Goal: Check status

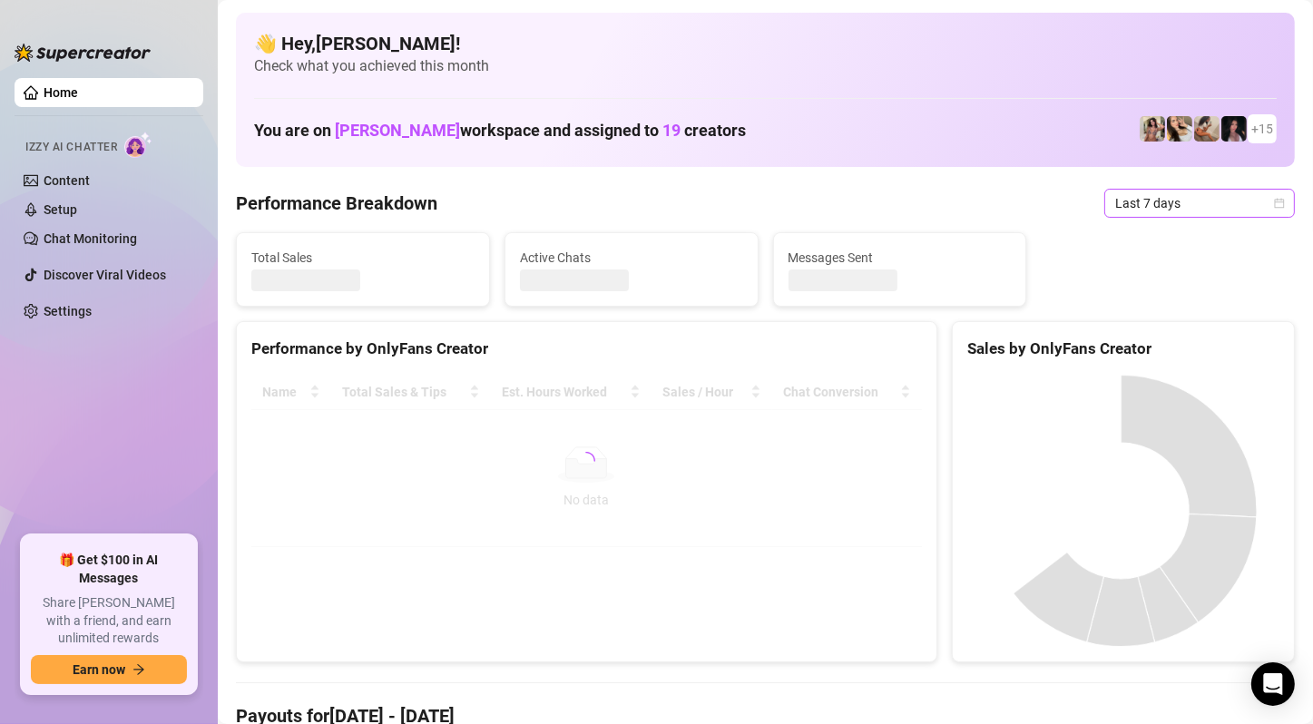
click at [1200, 211] on span "Last 7 days" at bounding box center [1199, 203] width 169 height 27
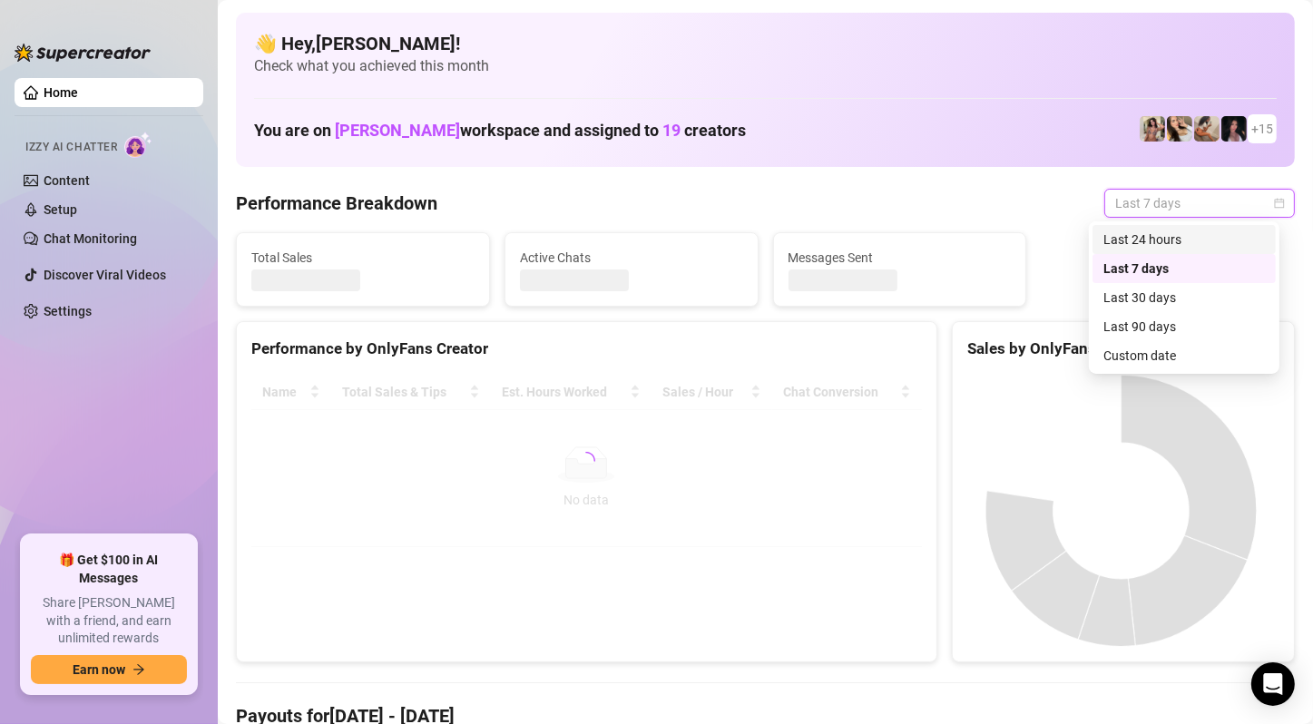
click at [1166, 239] on div "Last 24 hours" at bounding box center [1184, 240] width 162 height 20
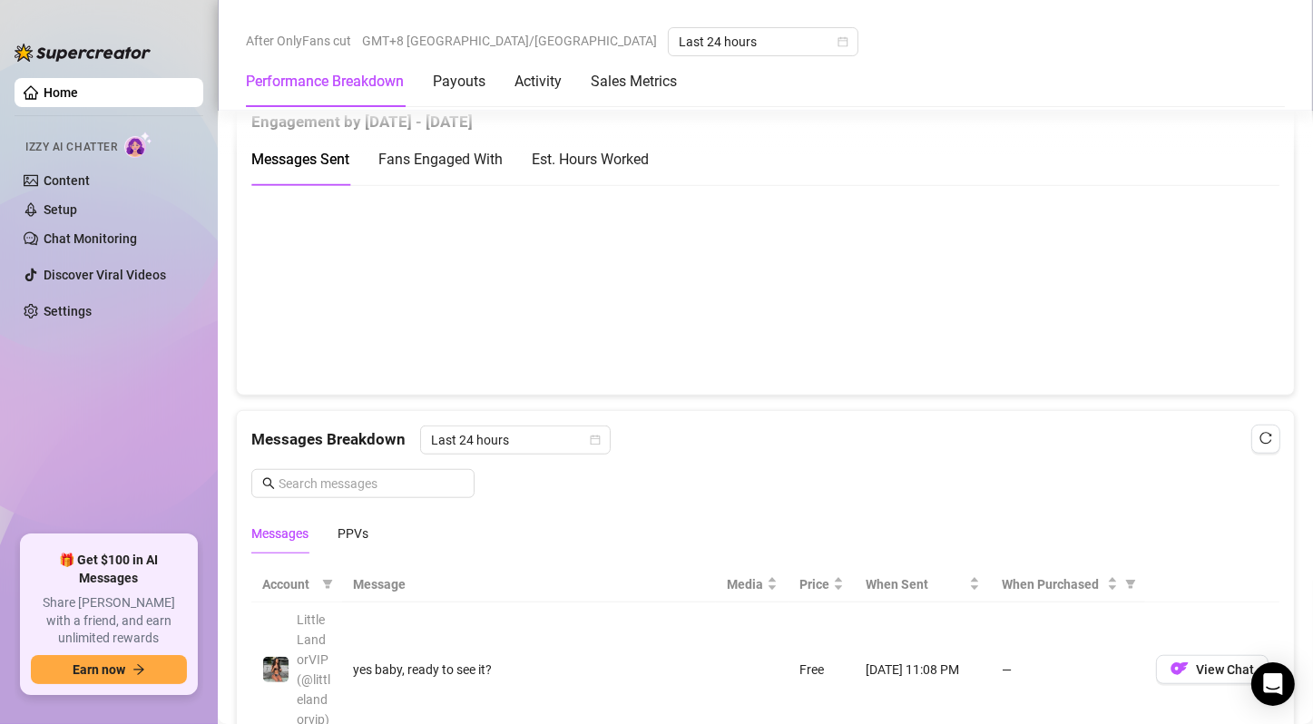
scroll to position [1270, 0]
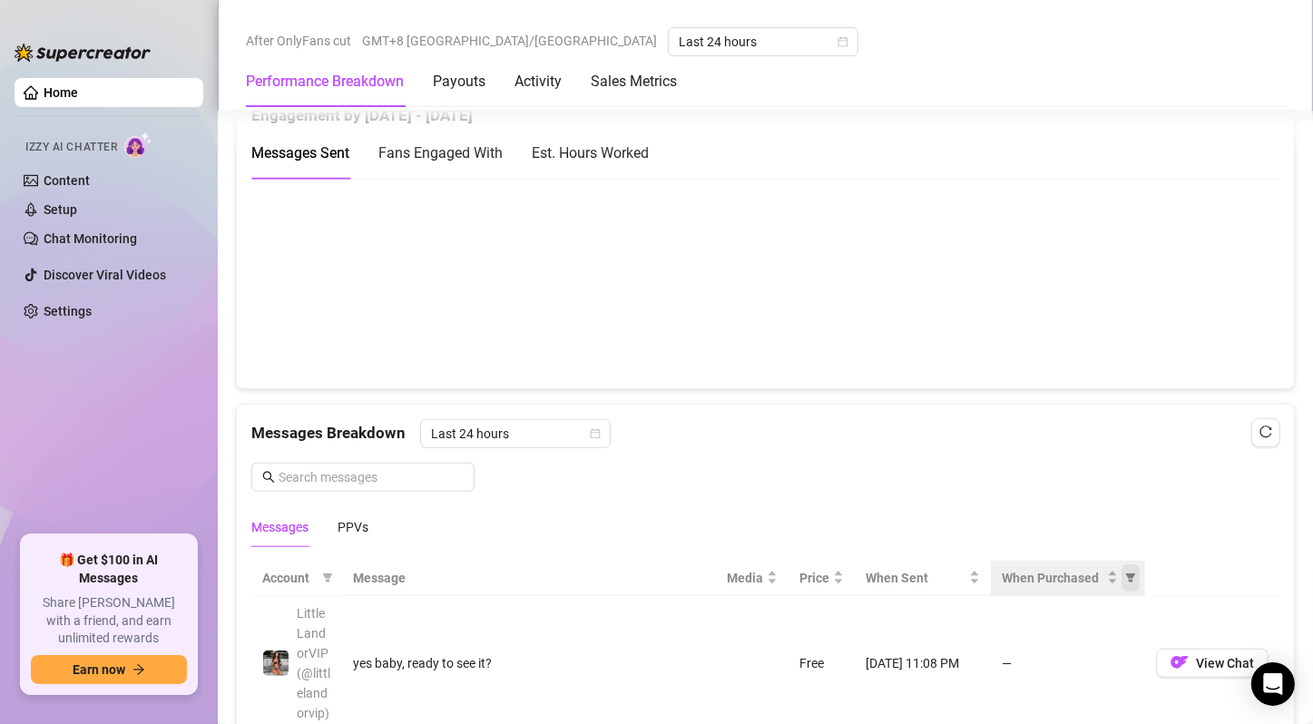
click at [1126, 576] on icon "filter" at bounding box center [1131, 577] width 10 height 9
drag, startPoint x: 1082, startPoint y: 628, endPoint x: 1086, endPoint y: 637, distance: 9.8
click at [1082, 629] on span "Purchased" at bounding box center [1058, 639] width 105 height 20
radio input "true"
click at [1094, 700] on button "OK" at bounding box center [1104, 704] width 30 height 22
